Goal: Task Accomplishment & Management: Manage account settings

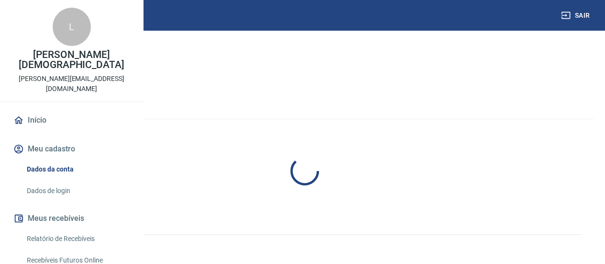
select select "SP"
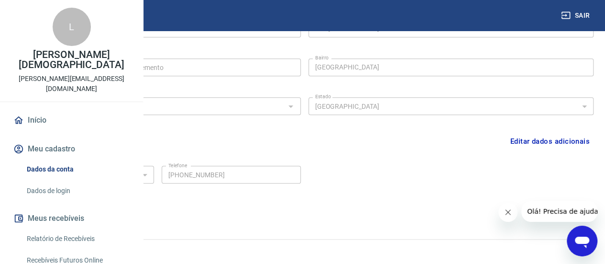
scroll to position [348, 0]
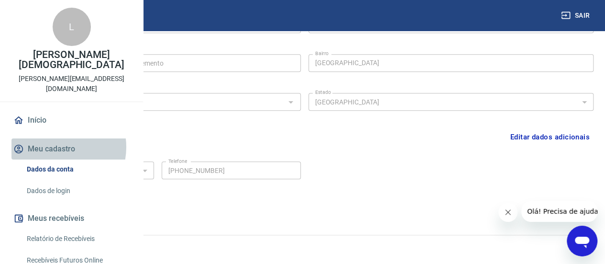
click at [57, 157] on button "Meu cadastro" at bounding box center [71, 148] width 120 height 21
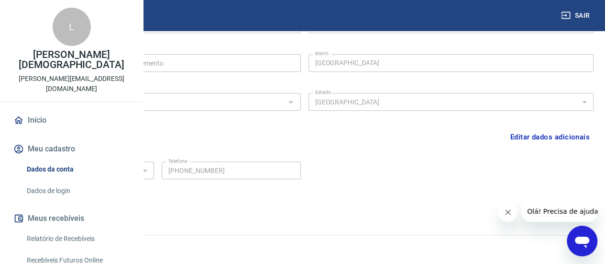
click at [59, 158] on button "Meu cadastro" at bounding box center [71, 148] width 120 height 21
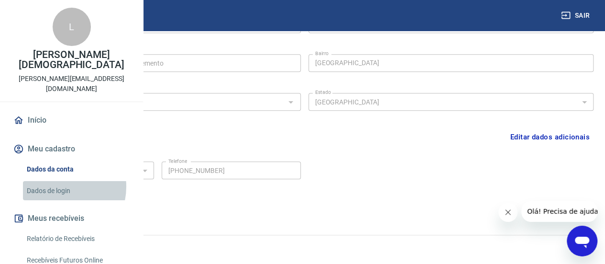
click at [60, 197] on link "Dados de login" at bounding box center [77, 191] width 109 height 20
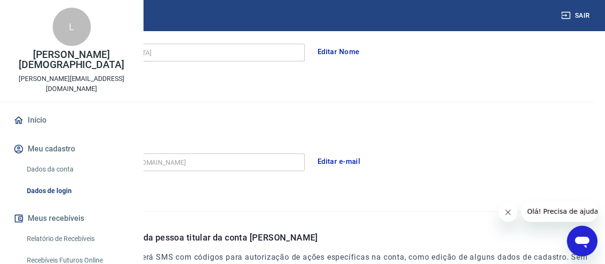
scroll to position [157, 0]
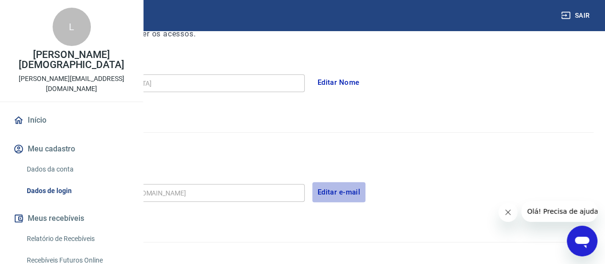
click at [366, 189] on button "Editar e-mail" at bounding box center [339, 192] width 54 height 20
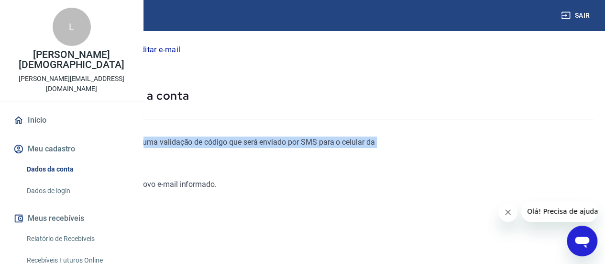
drag, startPoint x: 174, startPoint y: 144, endPoint x: 393, endPoint y: 150, distance: 219.7
click at [389, 150] on p "Para editar o e-mail, é necessário fazer uma validação de código que será envia…" at bounding box center [205, 147] width 388 height 23
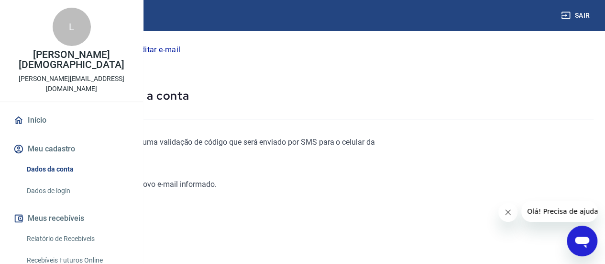
click at [332, 173] on div "Importante:" at bounding box center [205, 172] width 388 height 11
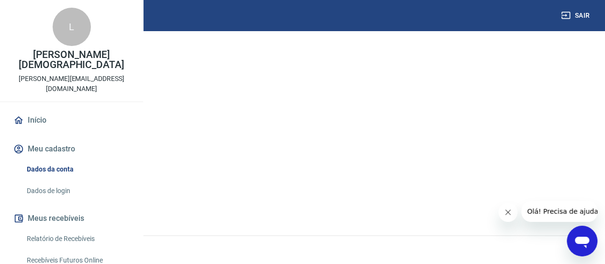
click at [65, 199] on link "Continuar" at bounding box center [37, 201] width 53 height 20
click at [203, 169] on input "E-mail" at bounding box center [106, 166] width 191 height 18
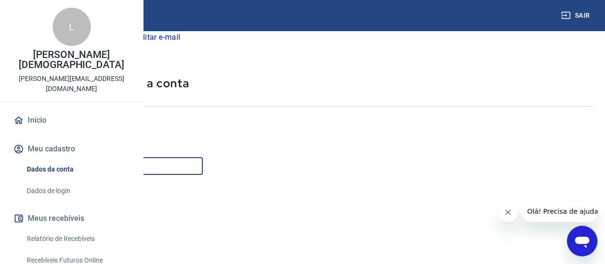
type input "laura.evangelista@tray.net.br"
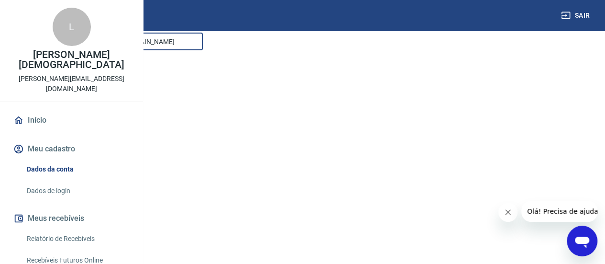
scroll to position [204, 0]
click at [65, 199] on button "Continuar" at bounding box center [37, 201] width 53 height 20
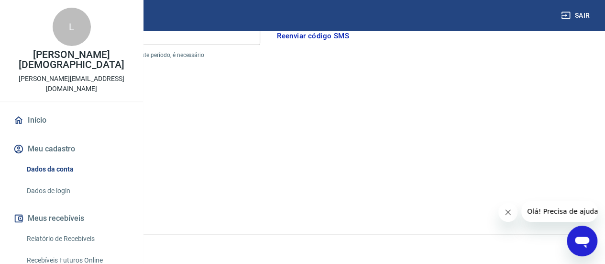
scroll to position [33, 0]
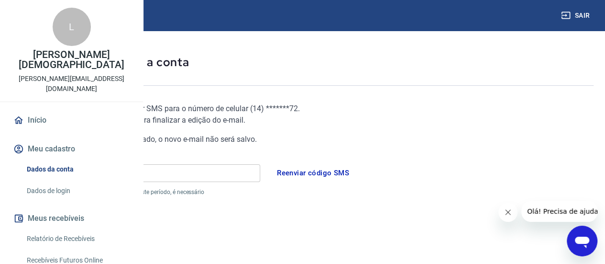
click at [260, 178] on input "Código" at bounding box center [135, 173] width 249 height 18
click at [260, 173] on input "Código" at bounding box center [135, 173] width 249 height 18
type input "442004"
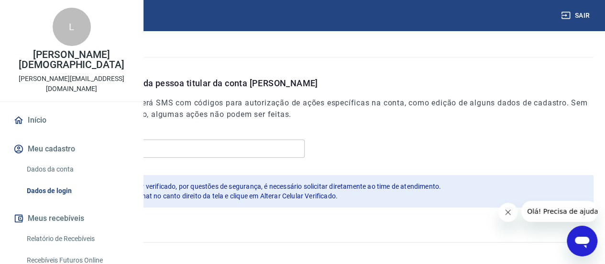
scroll to position [348, 0]
